Goal: Find specific page/section: Find specific page/section

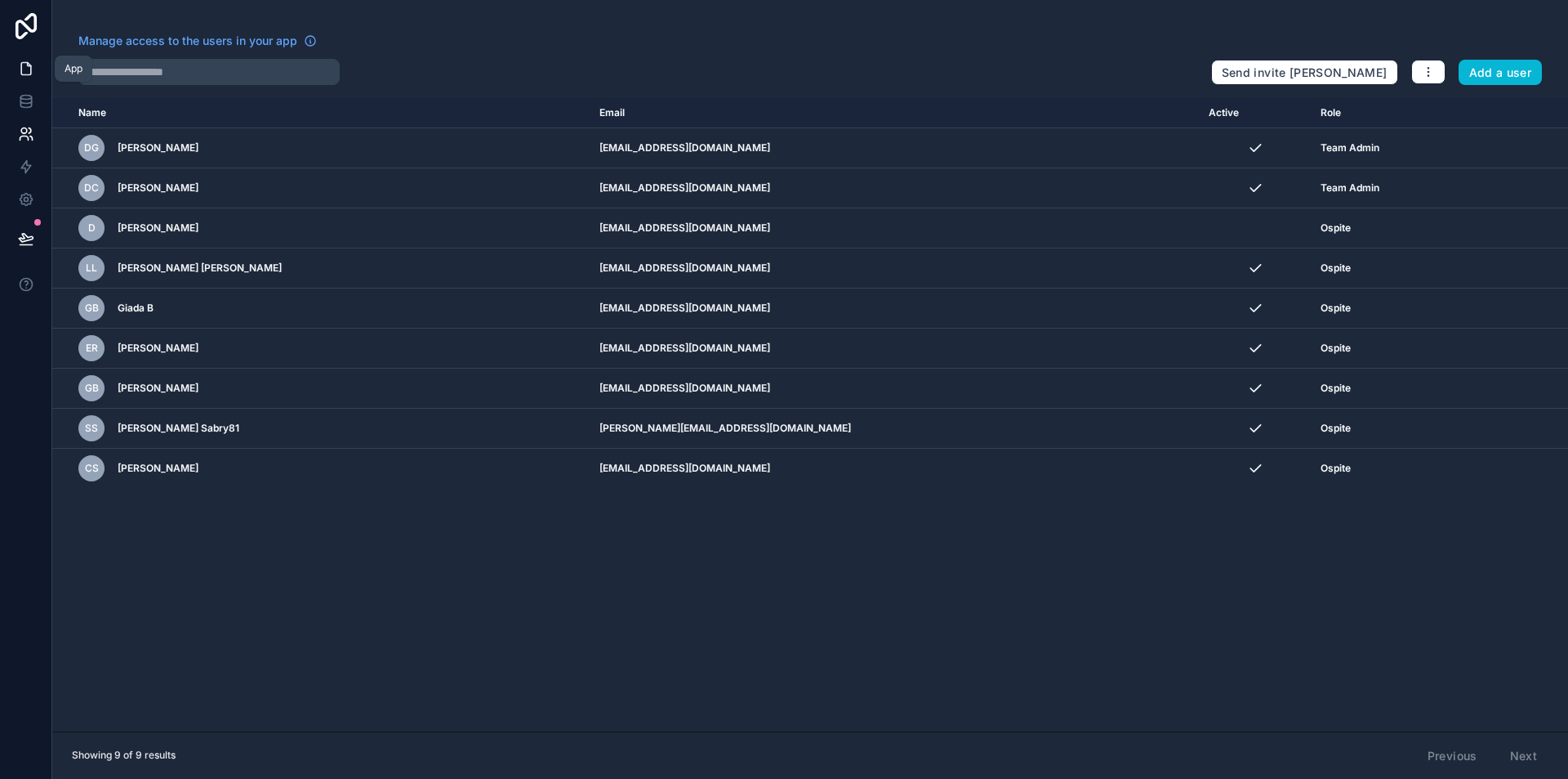
click at [9, 58] on link at bounding box center [25, 69] width 51 height 33
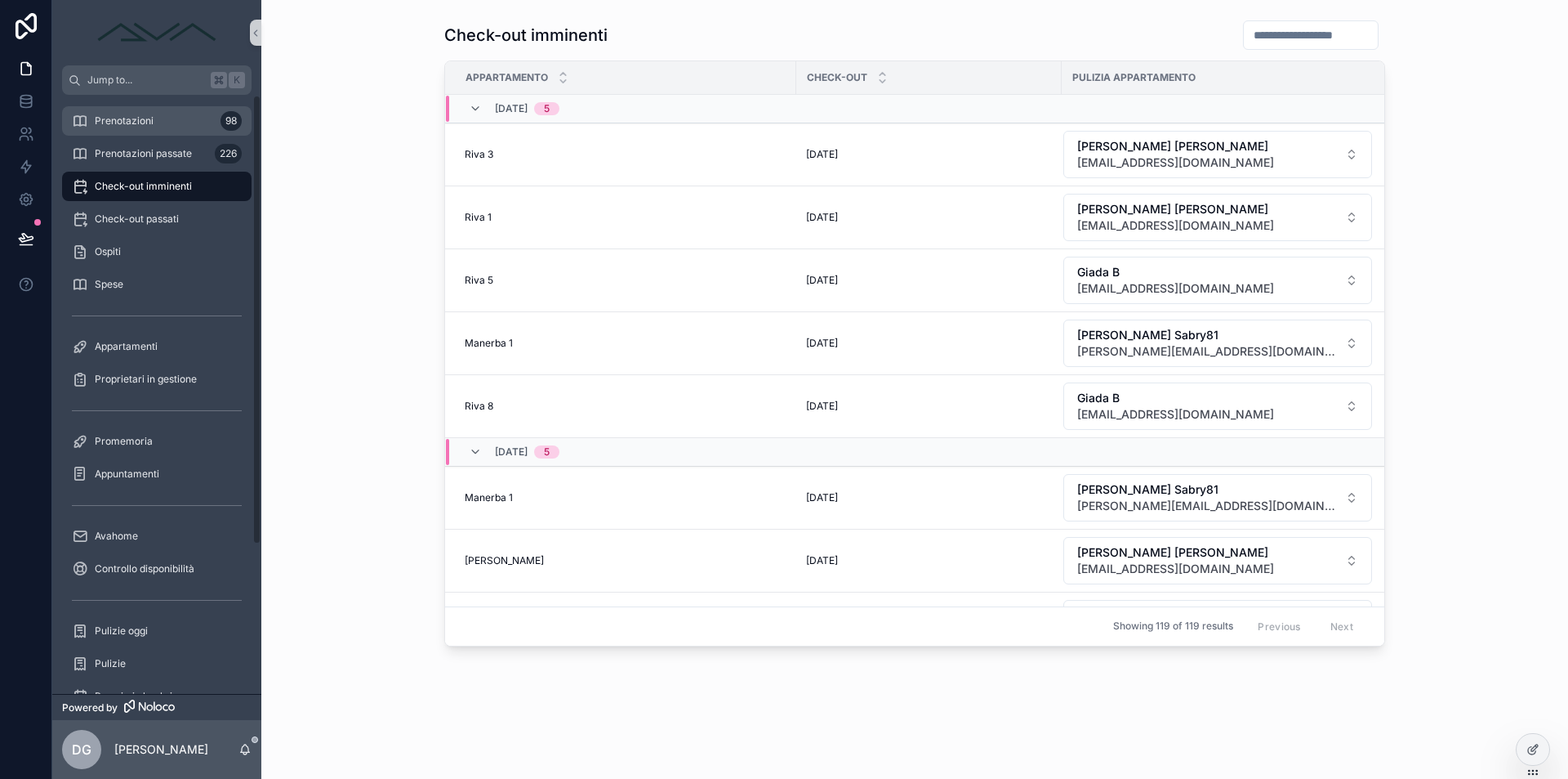
click at [171, 123] on div "Prenotazioni 98" at bounding box center [157, 121] width 170 height 26
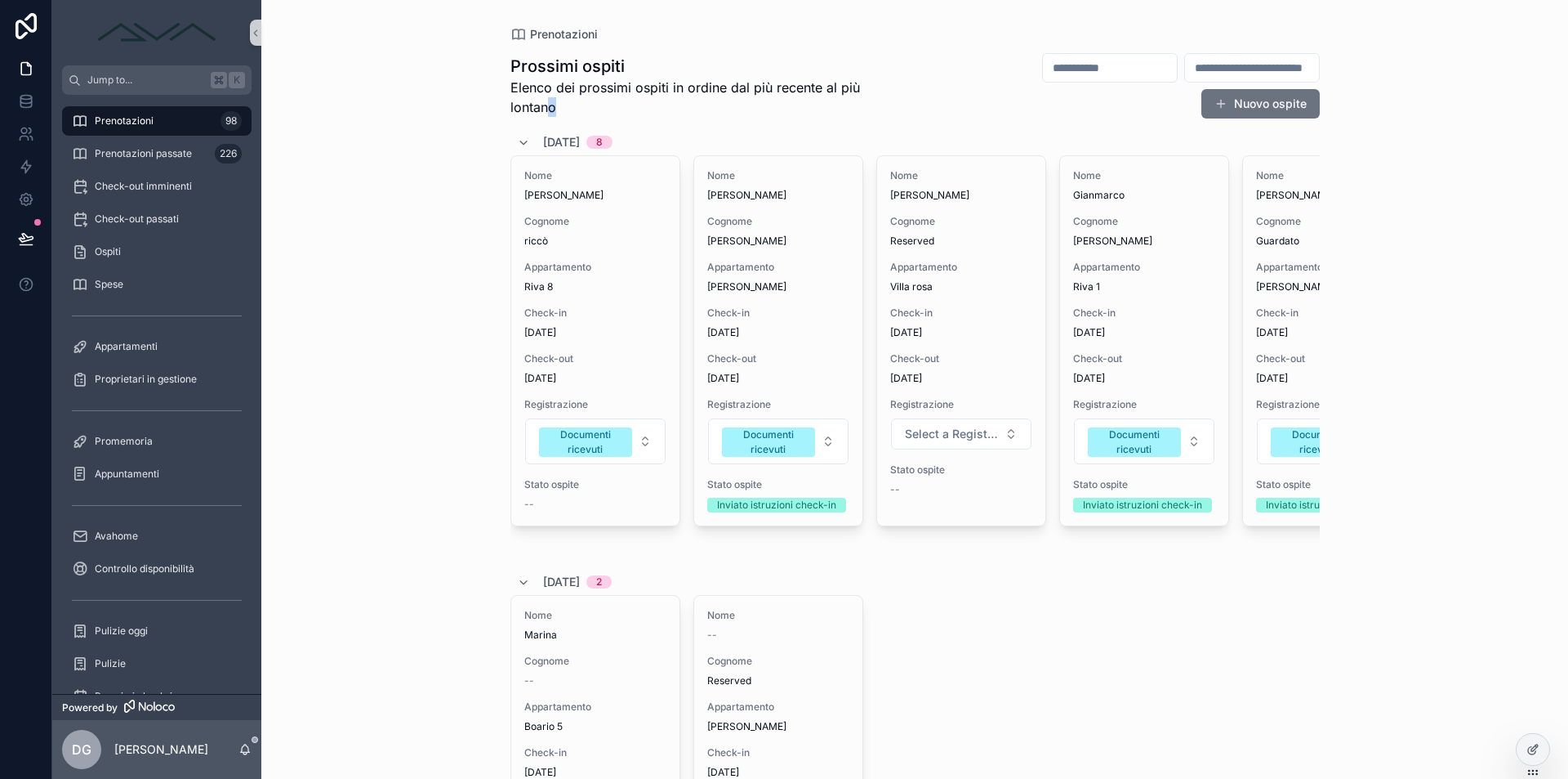
drag, startPoint x: 789, startPoint y: 95, endPoint x: 585, endPoint y: 104, distance: 204.2
click at [572, 100] on div "Prossimi ospiti Elenco dei prossimi ospiti in ordine dal più recente al più lon…" at bounding box center [915, 85] width 809 height 67
click at [585, 104] on span "Elenco dei prossimi ospiti in ordine dal più recente al più lontano" at bounding box center [709, 96] width 397 height 39
drag, startPoint x: 569, startPoint y: 105, endPoint x: 501, endPoint y: 67, distance: 77.9
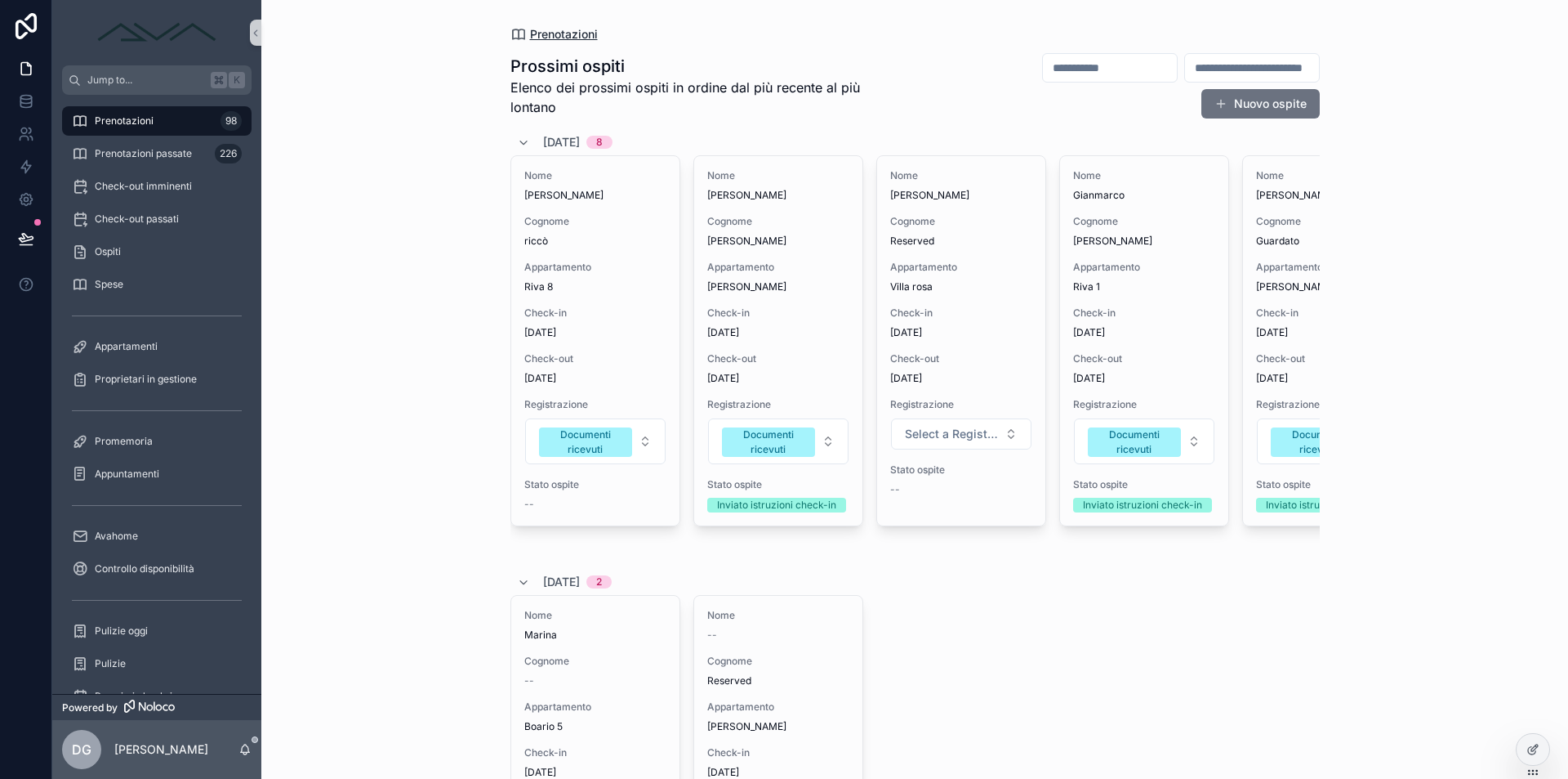
drag, startPoint x: 501, startPoint y: 62, endPoint x: 513, endPoint y: 36, distance: 28.6
drag, startPoint x: 495, startPoint y: 28, endPoint x: 592, endPoint y: 106, distance: 124.5
click at [592, 106] on div "Prenotazioni Prossimi ospiti Elenco dei prossimi ospiti in ordine dal più recen…" at bounding box center [914, 390] width 1307 height 779
click at [608, 112] on span "Elenco dei prossimi ospiti in ordine dal più recente al più lontano" at bounding box center [709, 96] width 397 height 39
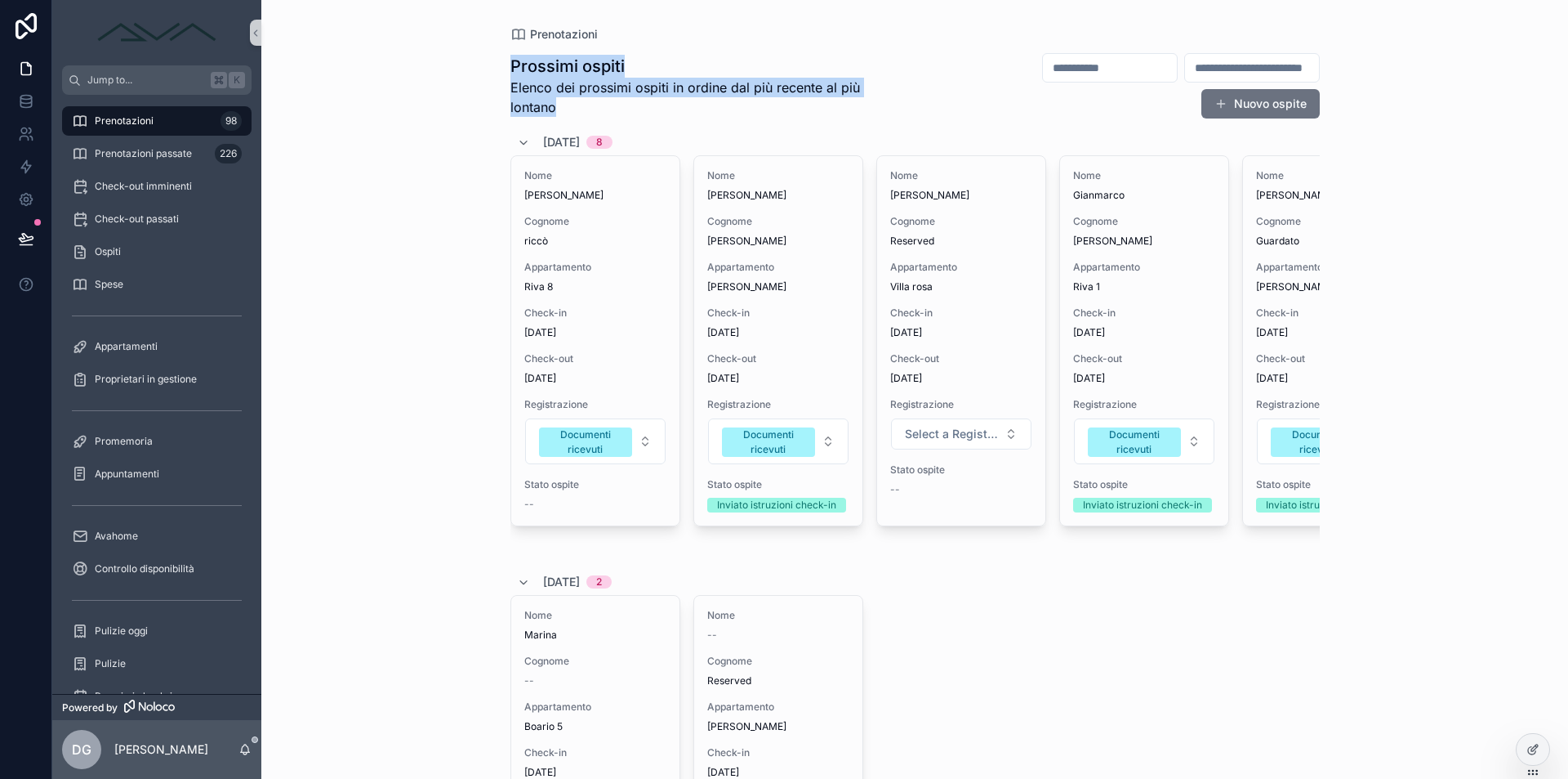
drag, startPoint x: 579, startPoint y: 106, endPoint x: 475, endPoint y: 65, distance: 111.8
click at [475, 65] on div "Prenotazioni Prossimi ospiti Elenco dei prossimi ospiti in ordine dal più recen…" at bounding box center [914, 390] width 1307 height 779
click at [479, 81] on div "Prenotazioni Prossimi ospiti Elenco dei prossimi ospiti in ordine dal più recen…" at bounding box center [914, 390] width 1307 height 779
drag, startPoint x: 500, startPoint y: 62, endPoint x: 591, endPoint y: 109, distance: 102.4
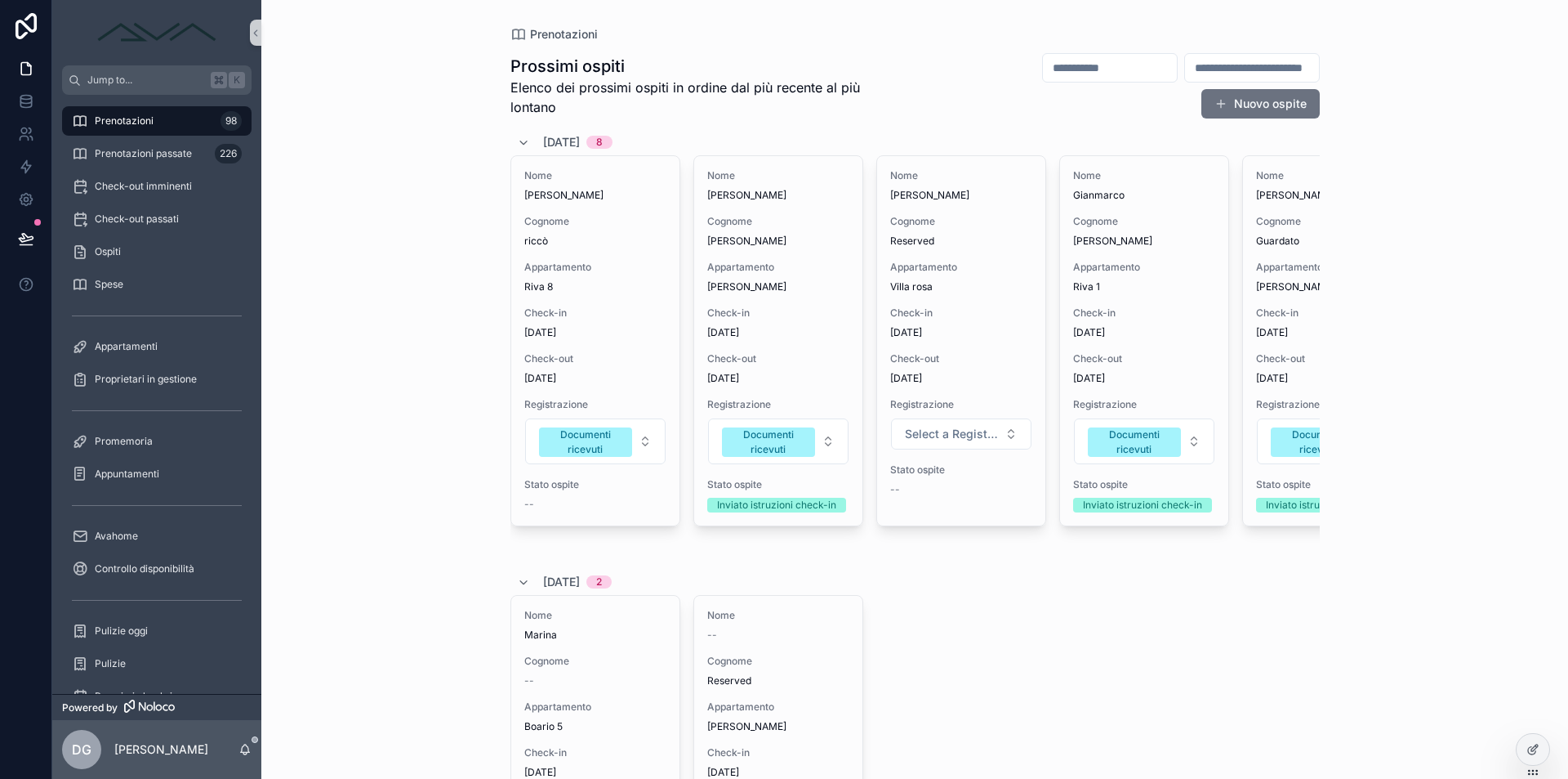
click at [615, 106] on span "Elenco dei prossimi ospiti in ordine dal più recente al più lontano" at bounding box center [709, 96] width 397 height 39
drag, startPoint x: 563, startPoint y: 100, endPoint x: 445, endPoint y: 62, distance: 124.0
click at [445, 62] on div "Prenotazioni Prossimi ospiti Elenco dei prossimi ospiti in ordine dal più recen…" at bounding box center [914, 390] width 1307 height 779
click at [454, 72] on div "Prenotazioni Prossimi ospiti Elenco dei prossimi ospiti in ordine dal più recen…" at bounding box center [914, 390] width 1307 height 779
drag, startPoint x: 508, startPoint y: 56, endPoint x: 603, endPoint y: 106, distance: 107.4
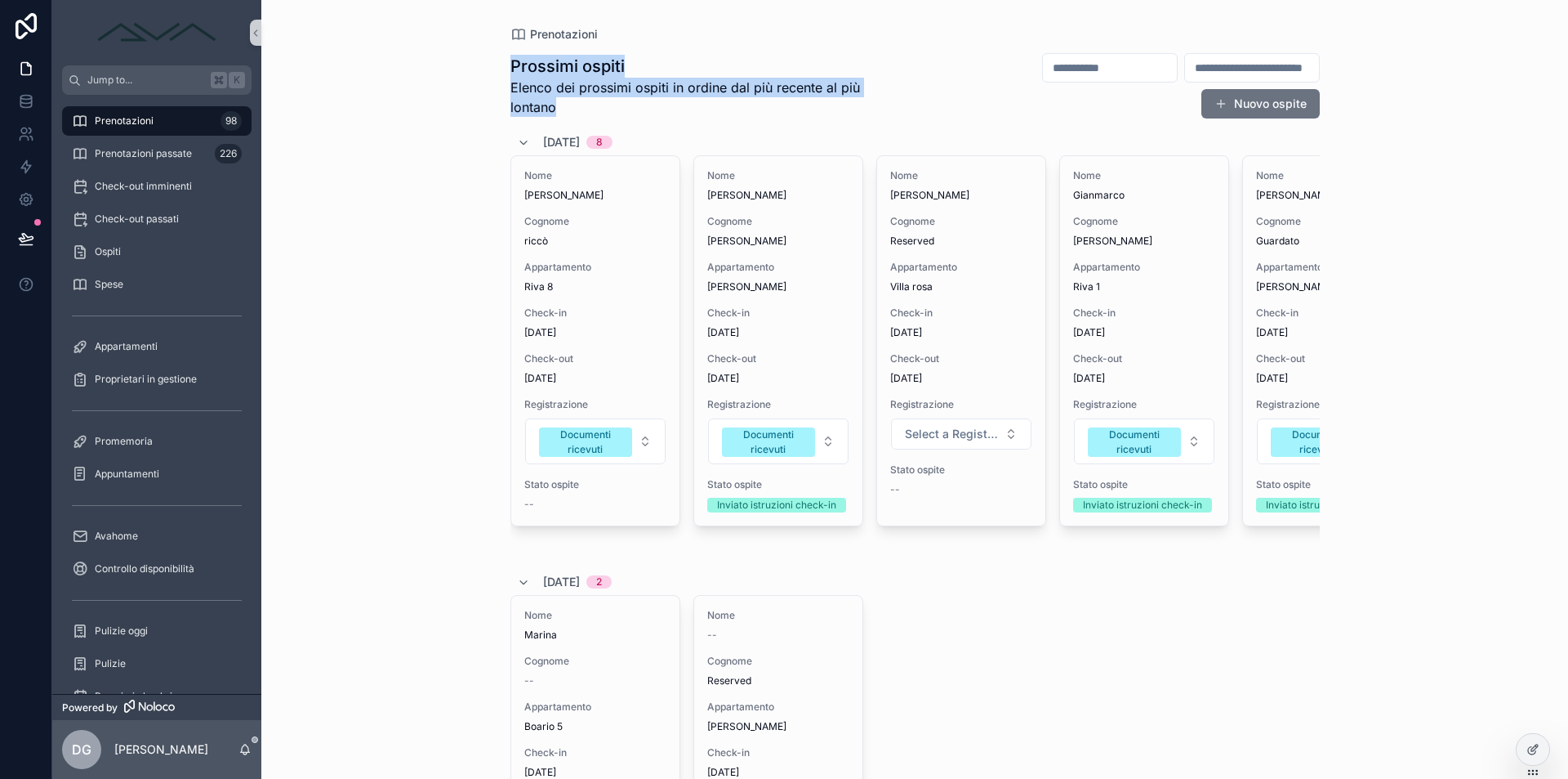
click at [624, 105] on span "Elenco dei prossimi ospiti in ordine dal più recente al più lontano" at bounding box center [709, 96] width 397 height 39
